Goal: Transaction & Acquisition: Purchase product/service

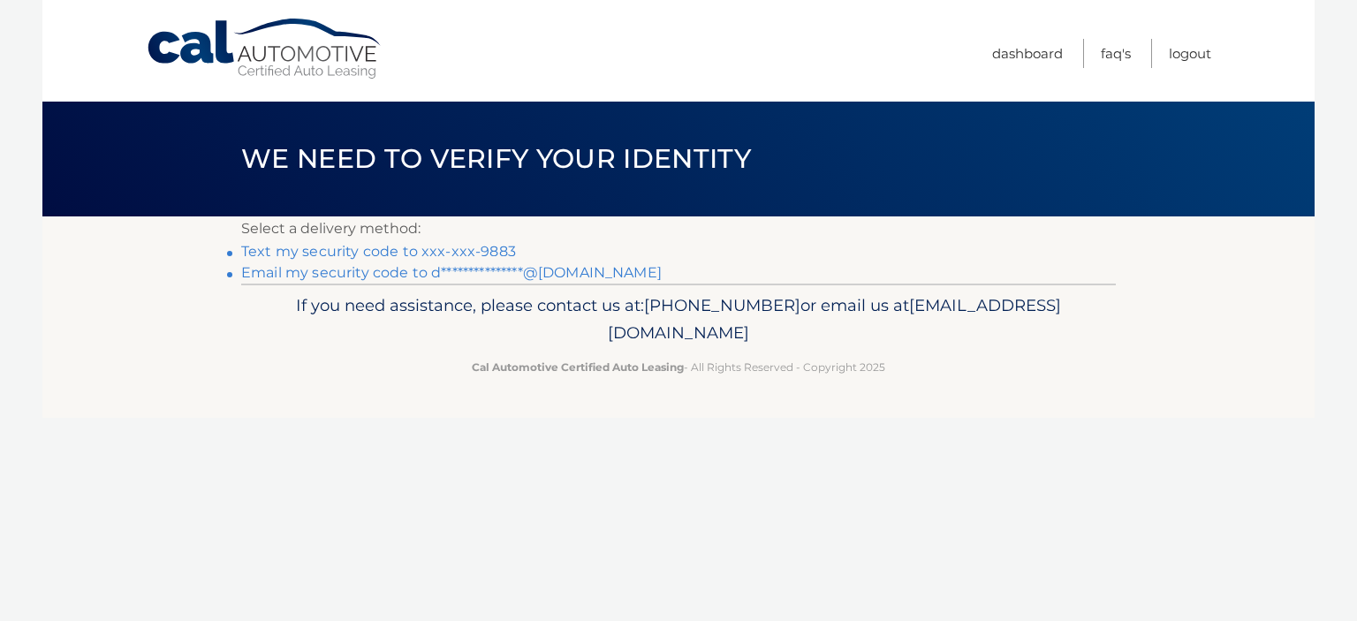
click at [455, 251] on link "Text my security code to xxx-xxx-9883" at bounding box center [378, 251] width 275 height 17
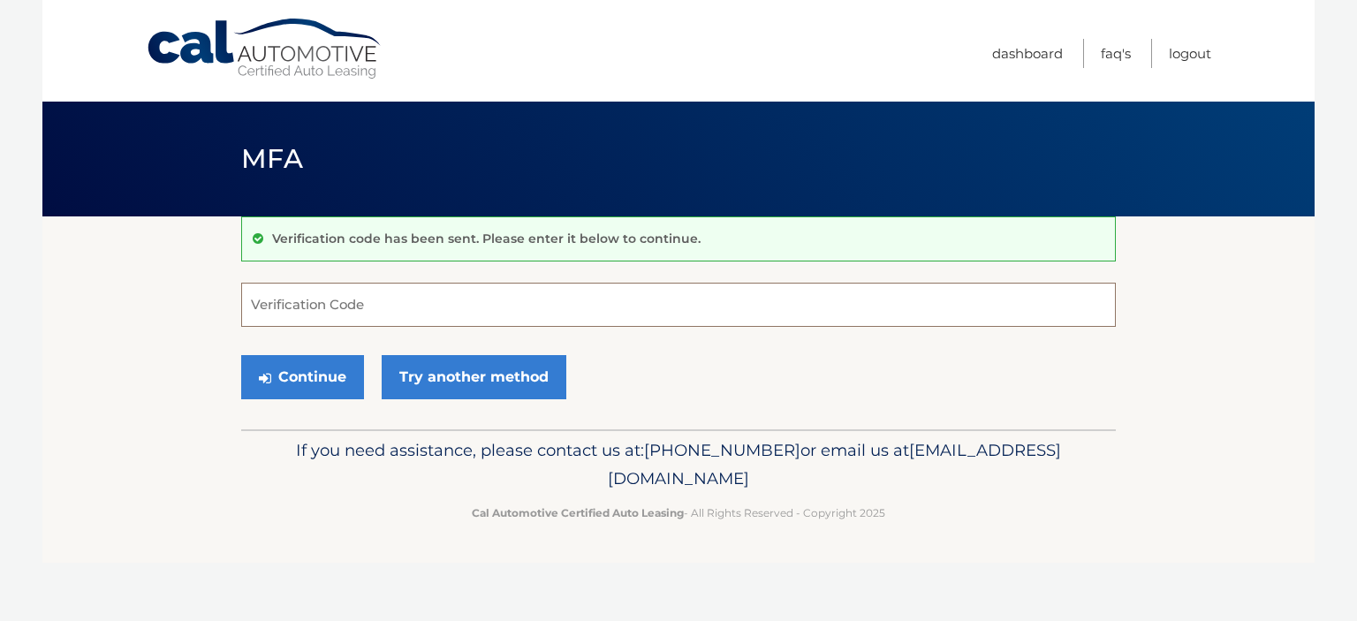
click at [401, 300] on input "Verification Code" at bounding box center [678, 305] width 875 height 44
type input "284003"
click at [288, 375] on button "Continue" at bounding box center [302, 377] width 123 height 44
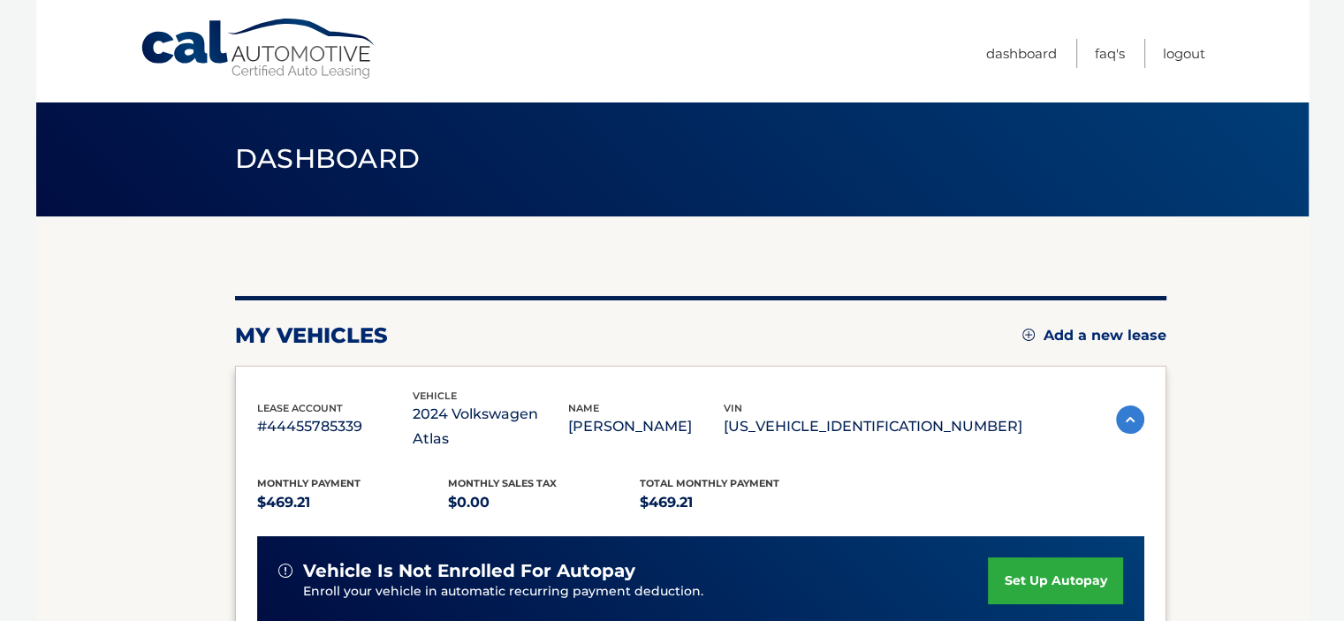
scroll to position [294, 0]
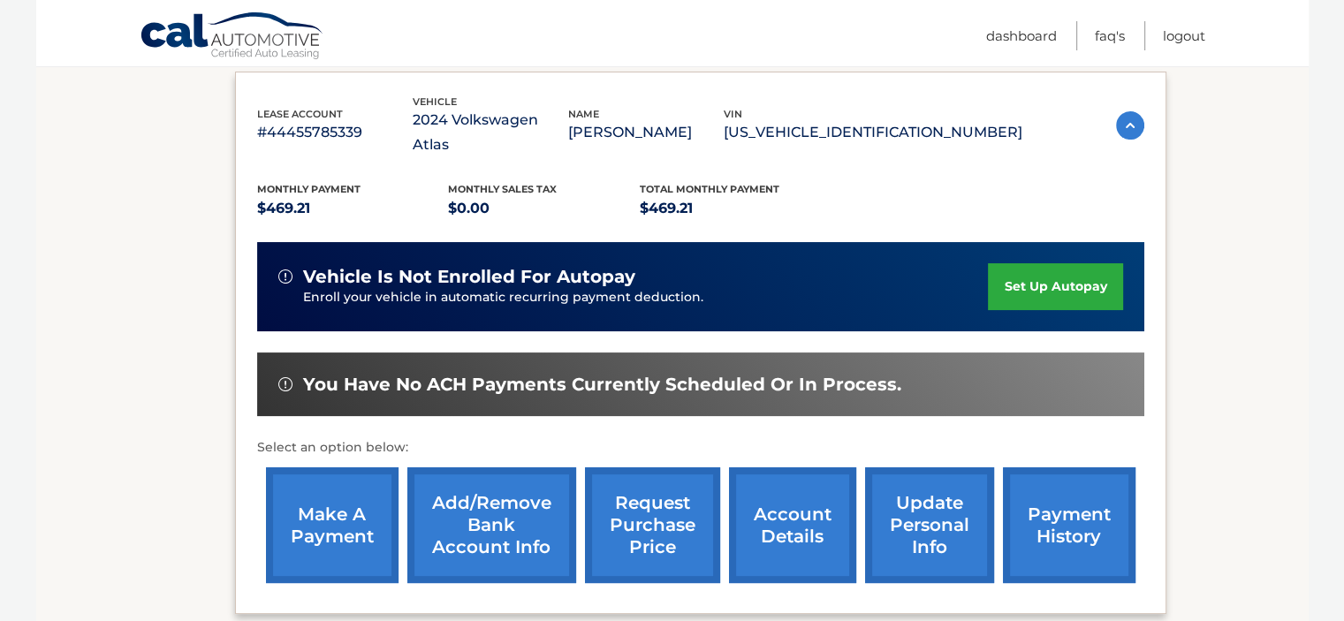
click at [339, 507] on link "make a payment" at bounding box center [332, 525] width 133 height 116
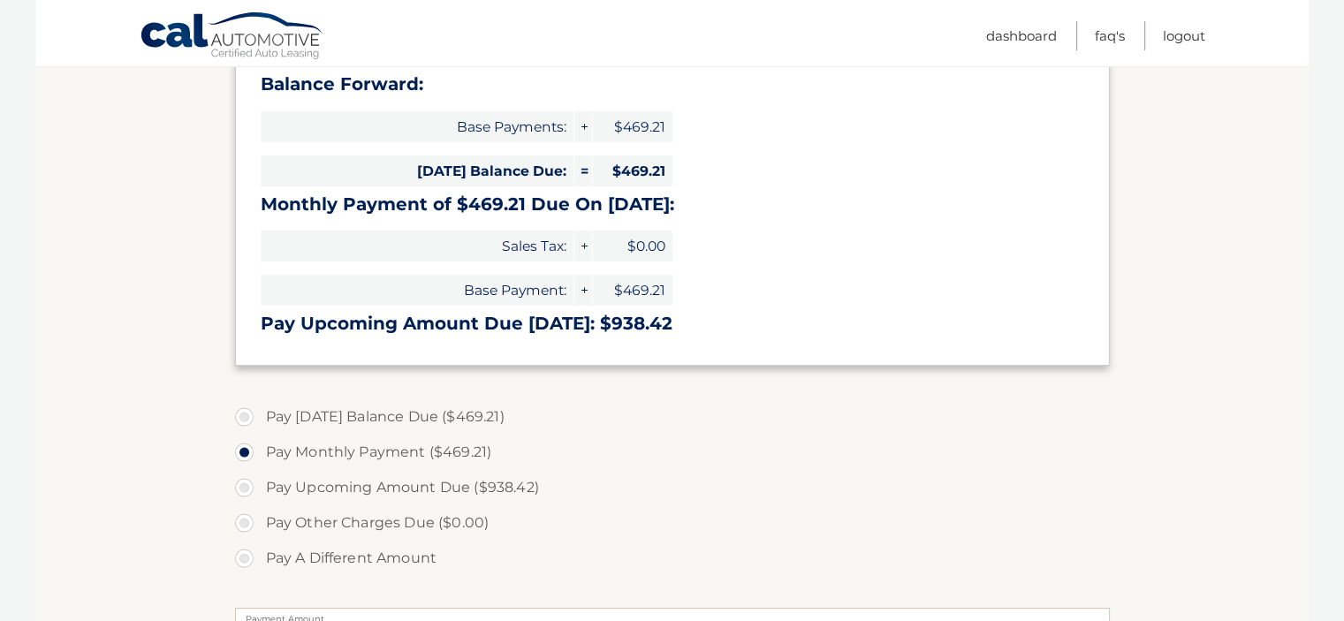
scroll to position [294, 0]
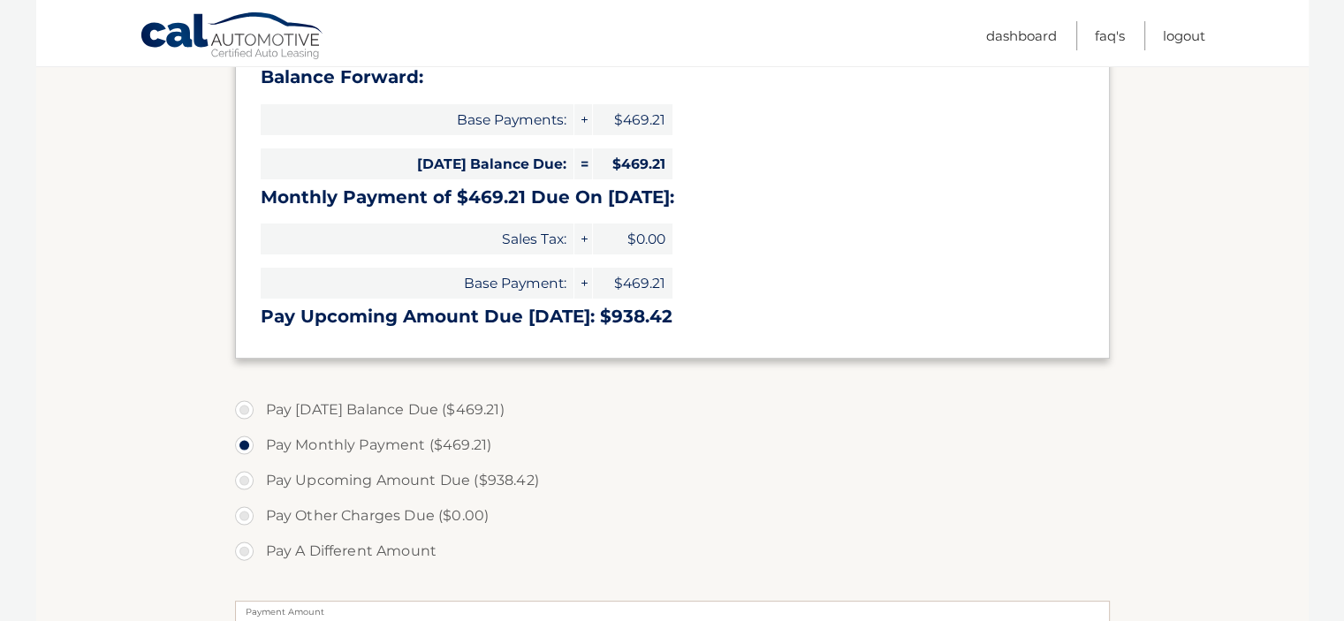
click at [247, 409] on label "Pay Today's Balance Due ($469.21)" at bounding box center [672, 409] width 875 height 35
click at [247, 409] on input "Pay Today's Balance Due ($469.21)" at bounding box center [251, 406] width 18 height 28
radio input "true"
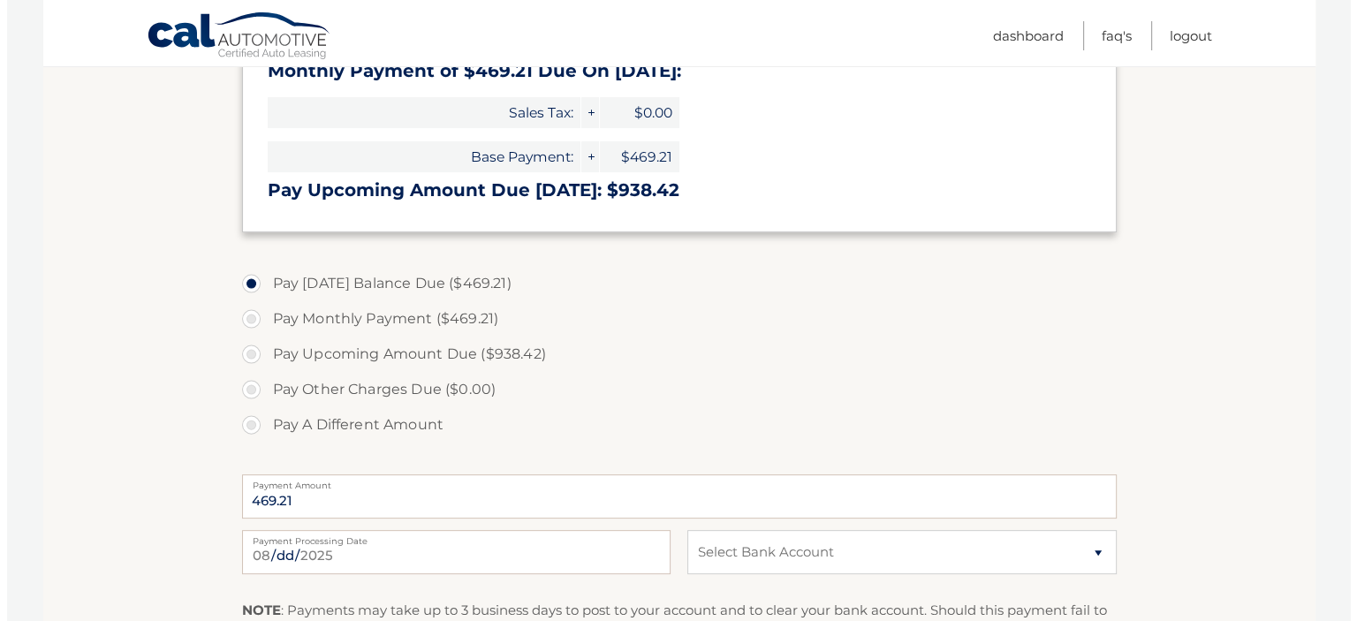
scroll to position [715, 0]
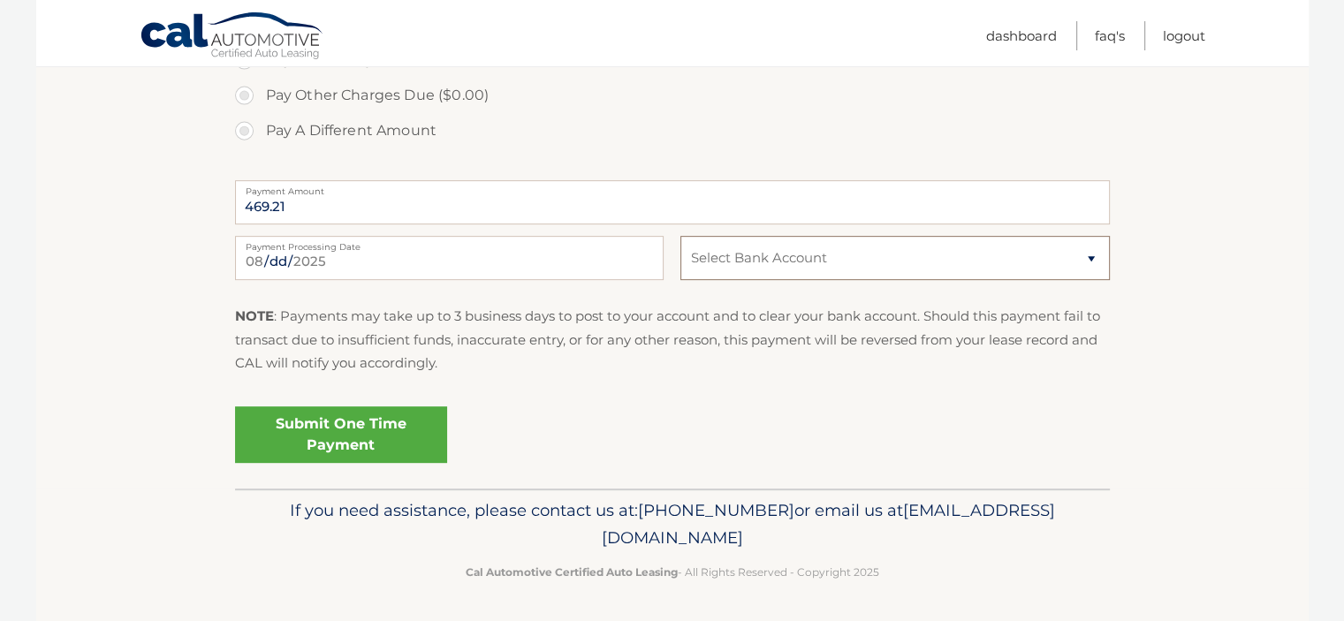
click at [1046, 247] on select "Select Bank Account Checking ISLAND FEDERAL CREDIT UNION *****7325 Checking CIT…" at bounding box center [894, 258] width 429 height 44
select select "ZDhjOTdjMzQtN2Q1ZS00NTI1LTliYjEtMzE3NzBlOTM1NTFj"
click at [680, 236] on select "Select Bank Account Checking ISLAND FEDERAL CREDIT UNION *****7325 Checking CIT…" at bounding box center [894, 258] width 429 height 44
click at [366, 429] on link "Submit One Time Payment" at bounding box center [341, 434] width 212 height 57
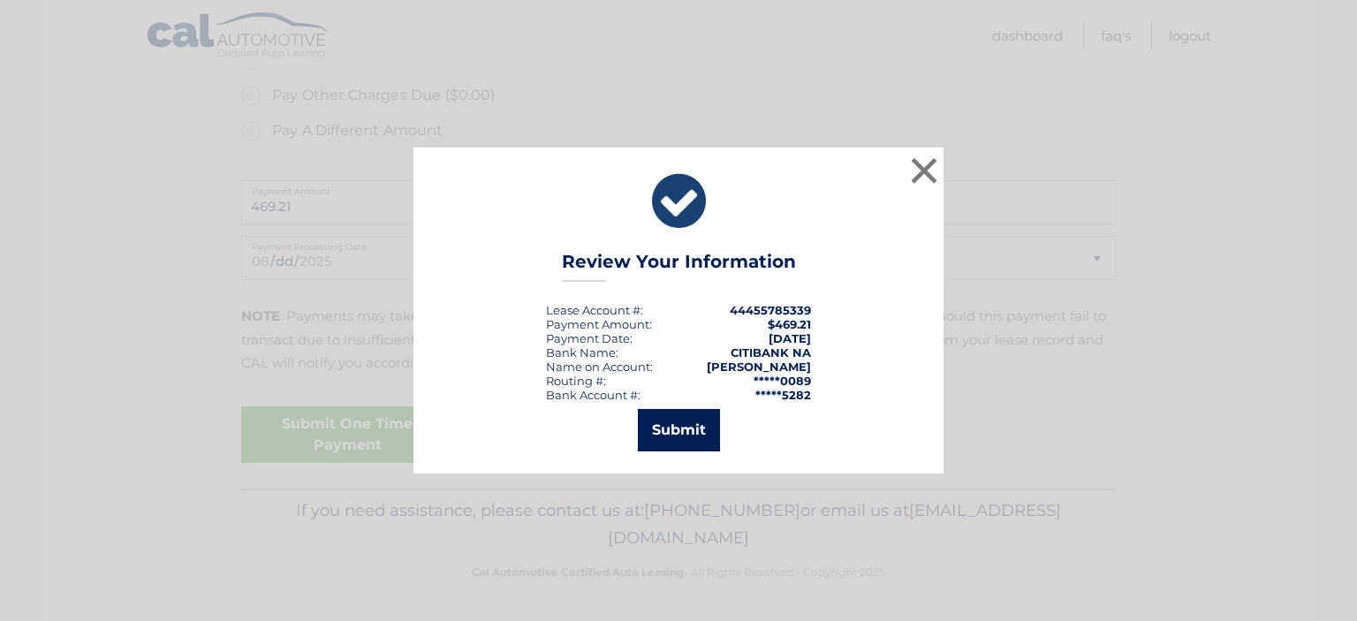
click at [679, 426] on button "Submit" at bounding box center [679, 430] width 82 height 42
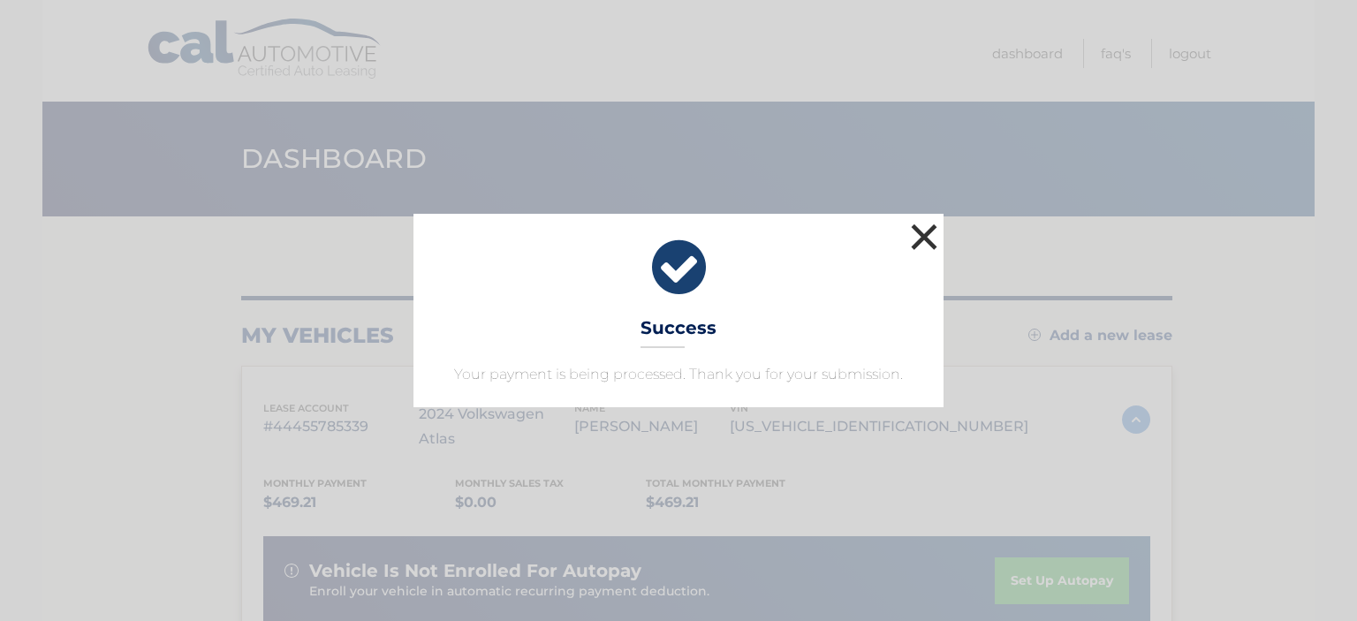
click at [919, 238] on button "×" at bounding box center [924, 236] width 35 height 35
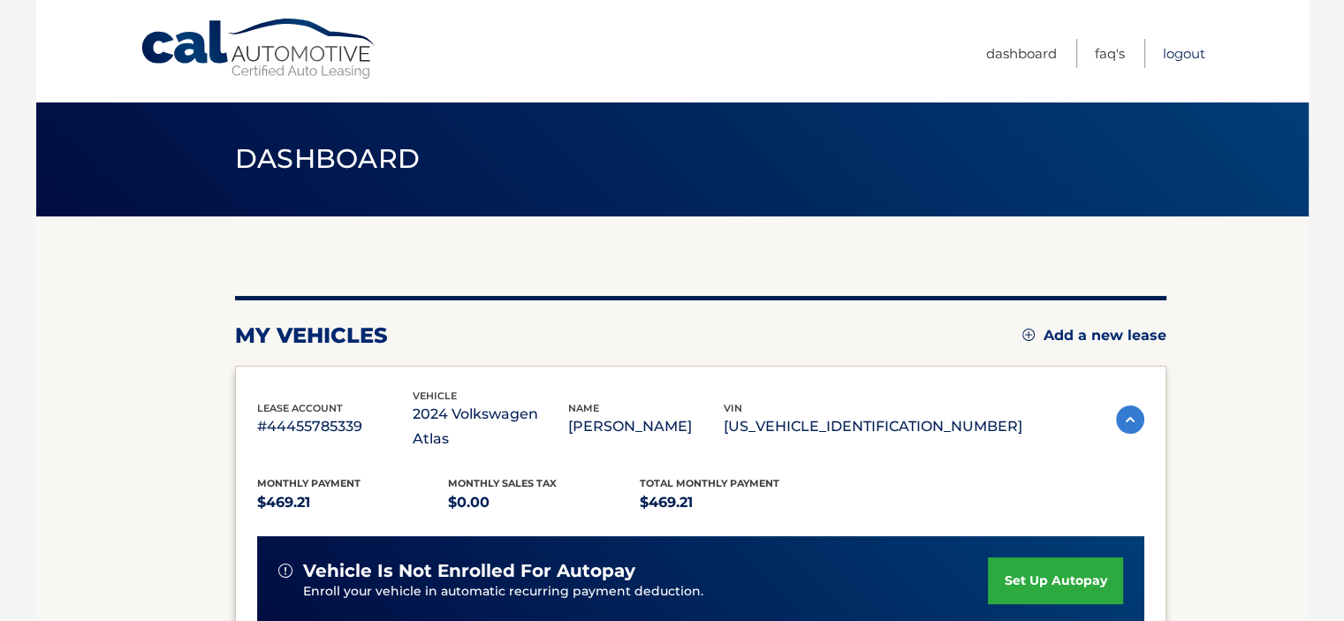
click at [1190, 51] on link "Logout" at bounding box center [1184, 53] width 42 height 29
